Goal: Contribute content: Add original content to the website for others to see

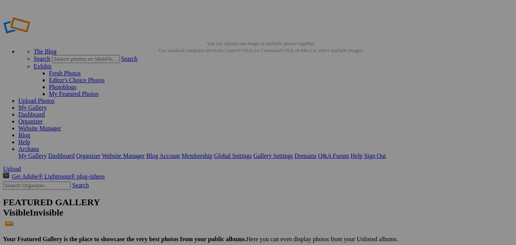
type input "<a href='[URL][DOMAIN_NAME]' target='_blank'><img src='[URL][DOMAIN_NAME]' bord…"
type input "[URL][DOMAIN_NAME]"
type input "[URL=[URL][DOMAIN_NAME][DOMAIN_NAME]]"
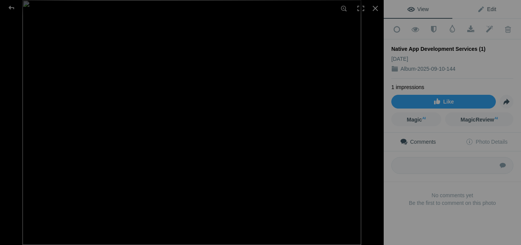
click at [488, 14] on link "Edit" at bounding box center [487, 9] width 69 height 18
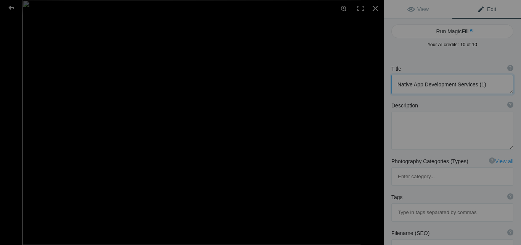
click at [412, 86] on textarea at bounding box center [453, 84] width 122 height 19
paste textarea "Trusted Native App Development Company for High-Performance Solutions"
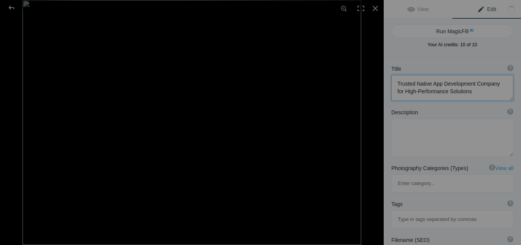
type textarea "Trusted Native App Development Company for High-Performance Solutions"
click at [409, 123] on textarea at bounding box center [453, 137] width 122 height 38
click at [423, 131] on textarea at bounding box center [453, 137] width 122 height 38
paste textarea "Looking for a reliable native app development company, [PERSON_NAME] Technologi…"
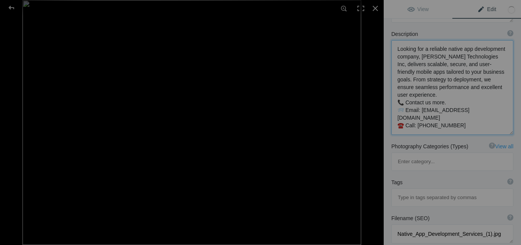
scroll to position [153, 0]
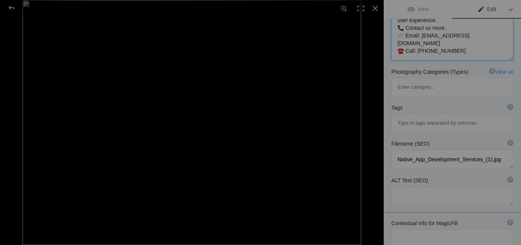
type textarea "Looking for a reliable native app development company, [PERSON_NAME] Technologi…"
click at [416, 116] on input at bounding box center [453, 123] width 114 height 14
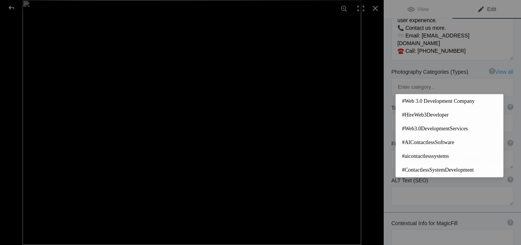
click at [413, 116] on input at bounding box center [453, 123] width 114 height 14
paste input "Native App Development Company"
type input "Native App Development Company"
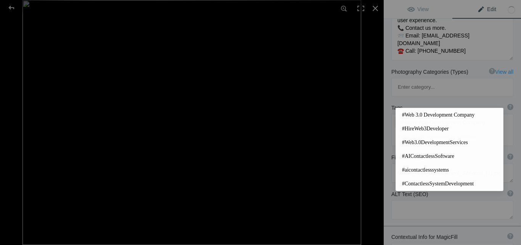
paste input "Native App Development Company"
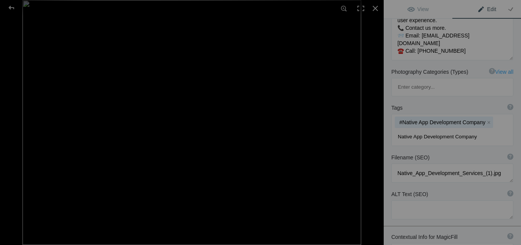
click at [475, 130] on input "Native App Development Company" at bounding box center [453, 137] width 114 height 14
type input "Native App Development services"
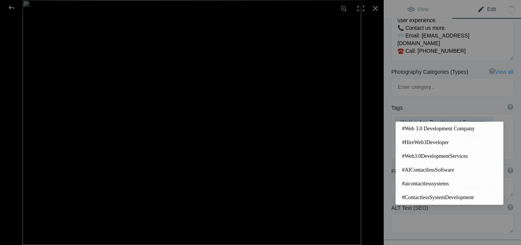
click at [429, 104] on div "Tags ? Tags are keywords that describe images. For SEO purposes, do not tag pho…" at bounding box center [453, 108] width 122 height 8
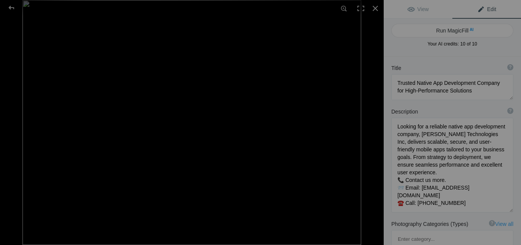
scroll to position [0, 0]
click at [307, 47] on img at bounding box center [192, 122] width 339 height 245
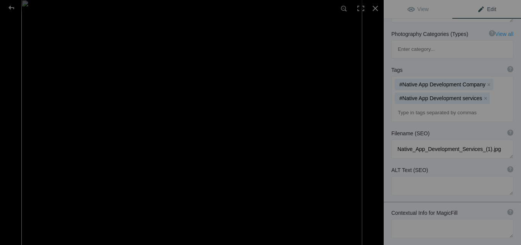
scroll to position [218, 0]
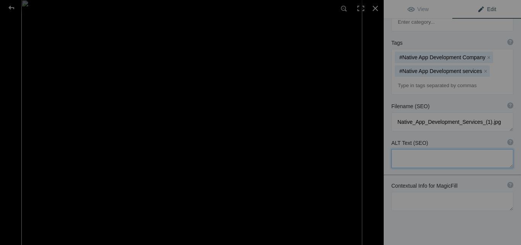
click at [423, 149] on textarea at bounding box center [453, 158] width 122 height 19
paste textarea "Native App Development Company"
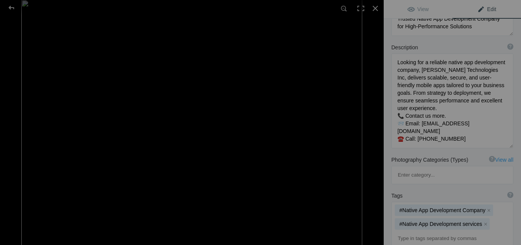
scroll to position [0, 0]
type textarea "Native App Development Company"
click at [423, 5] on link "View" at bounding box center [418, 9] width 69 height 18
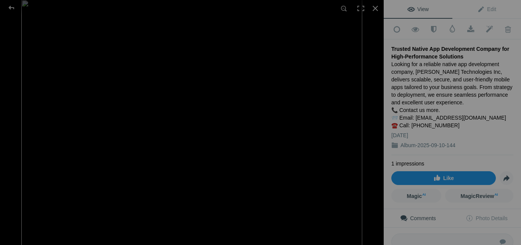
click at [449, 176] on span "Like" at bounding box center [444, 178] width 21 height 6
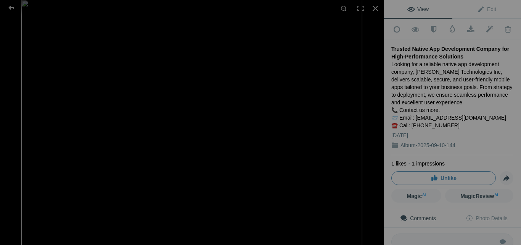
click at [447, 178] on span "Unlike" at bounding box center [444, 178] width 26 height 6
